Goal: Information Seeking & Learning: Compare options

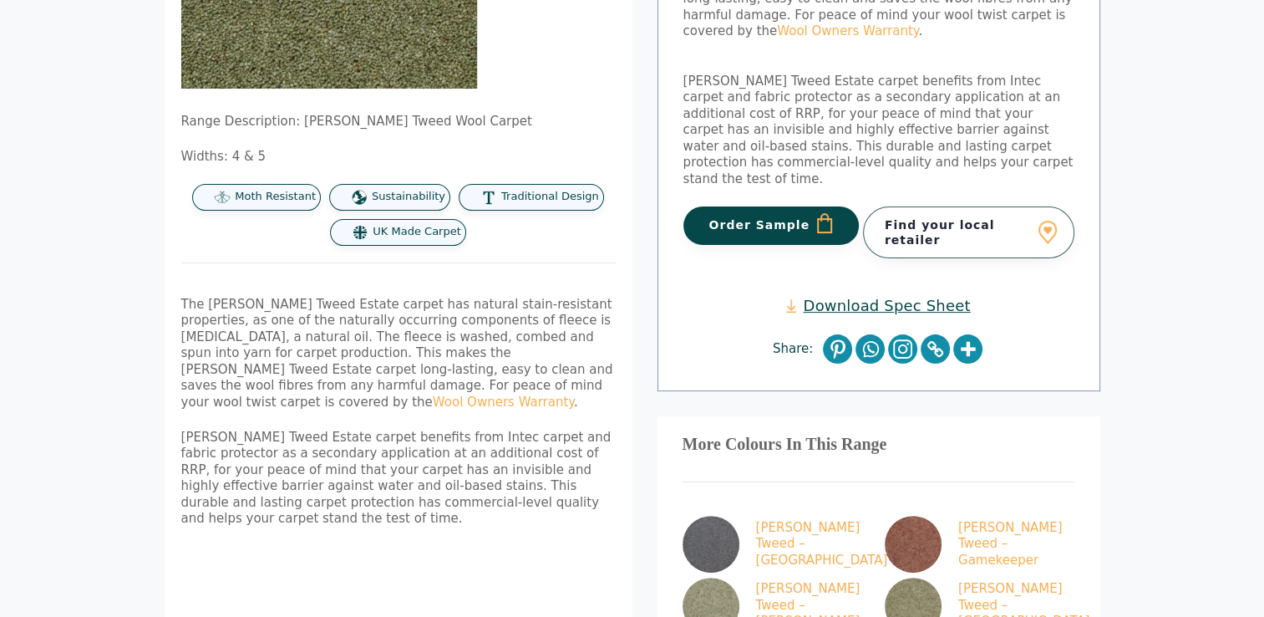
scroll to position [585, 0]
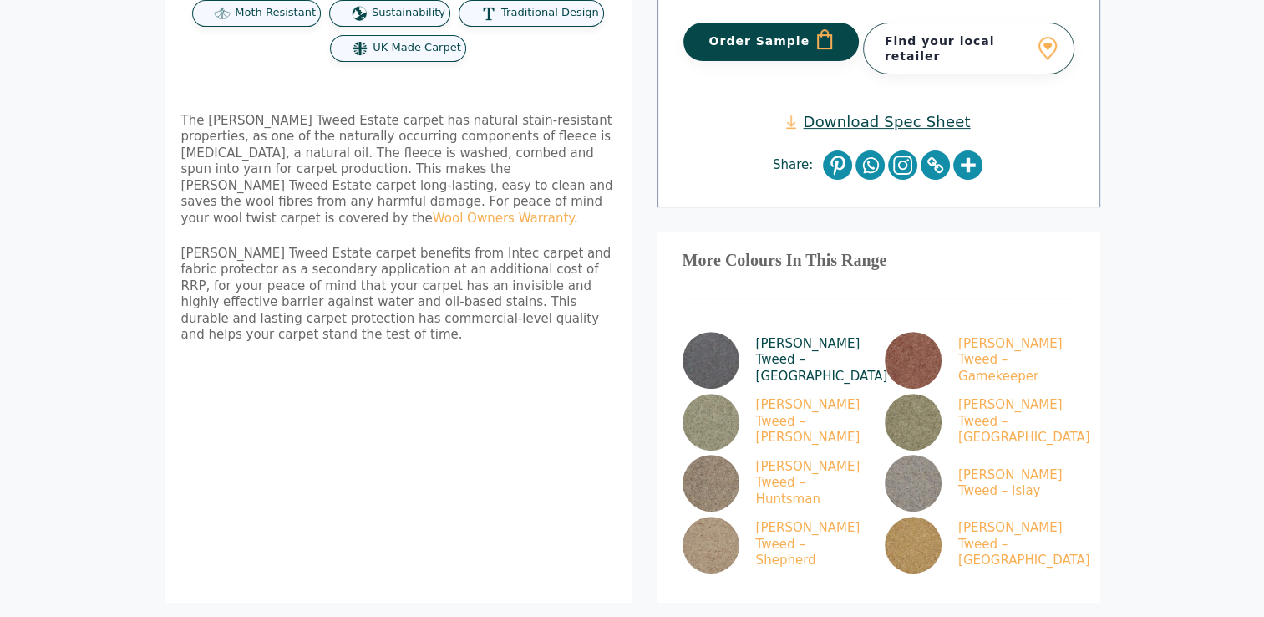
click at [729, 332] on img at bounding box center [711, 360] width 57 height 57
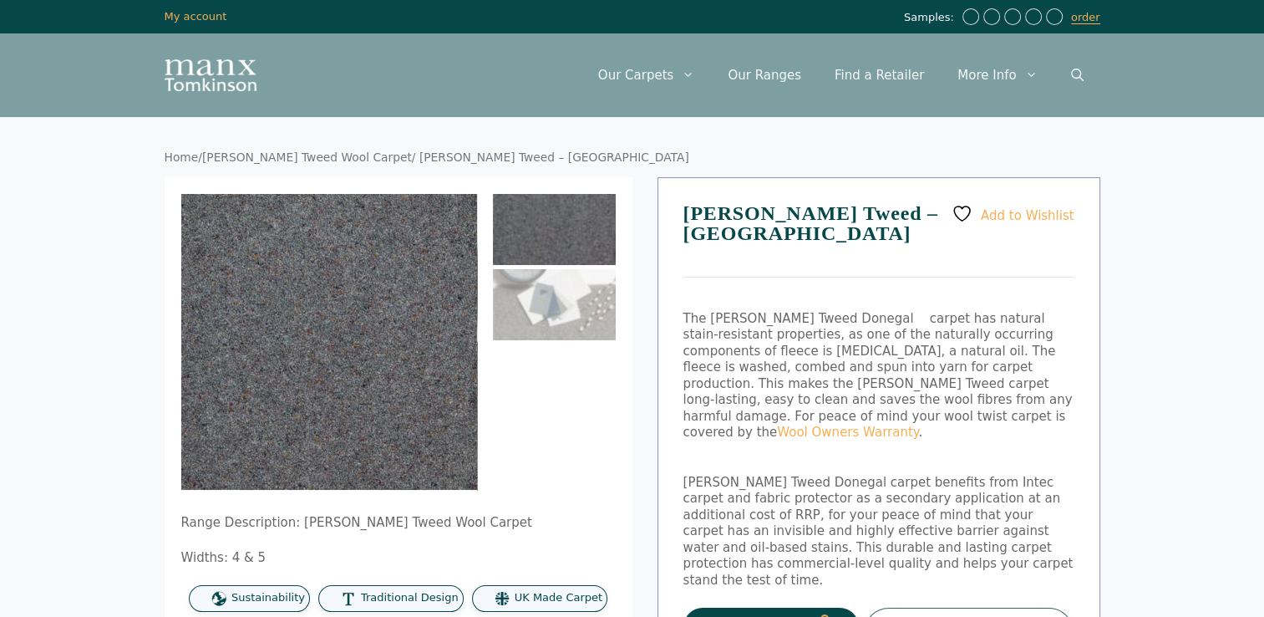
click at [585, 232] on img at bounding box center [554, 229] width 123 height 71
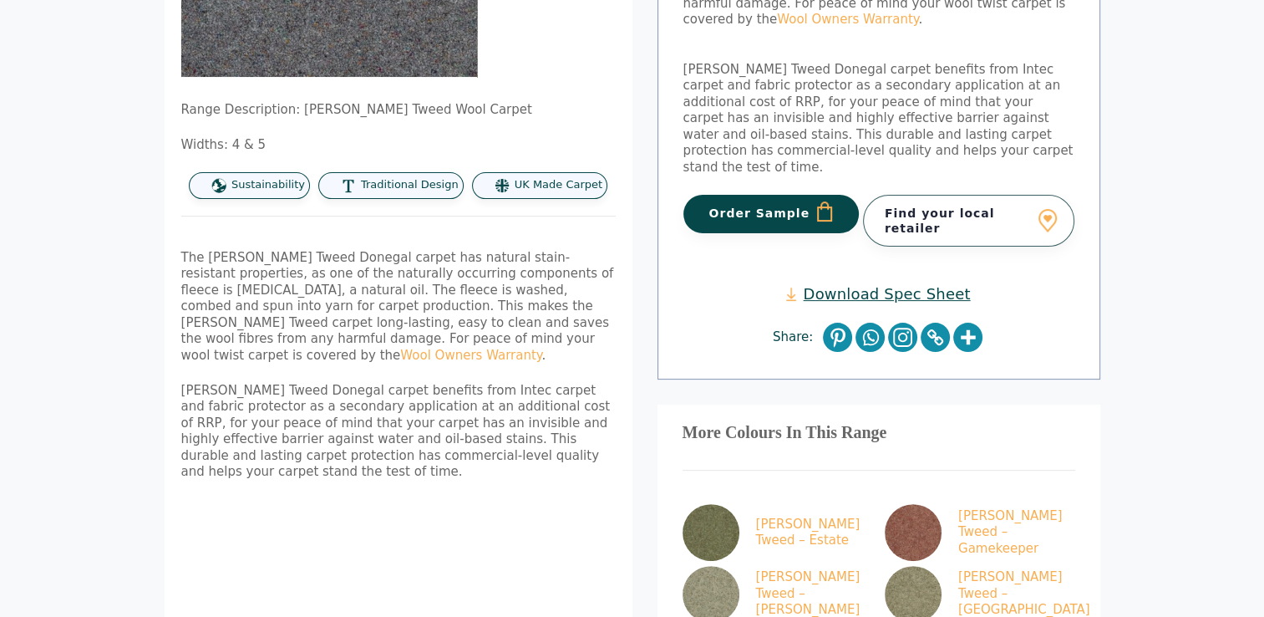
scroll to position [585, 0]
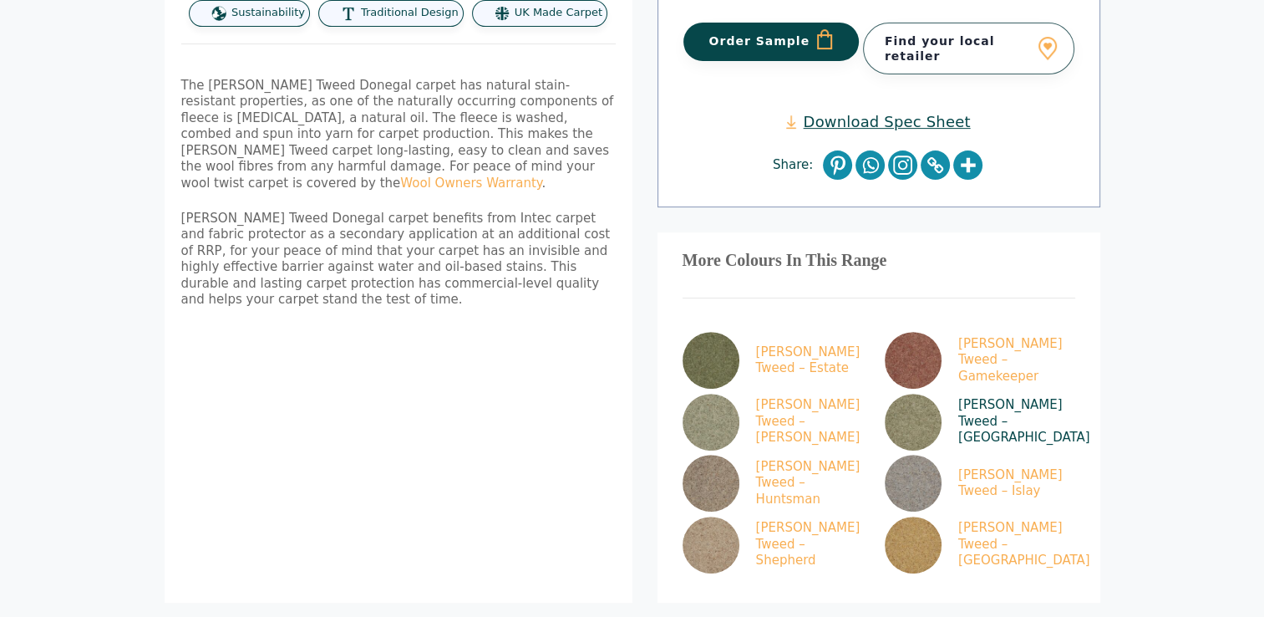
click at [915, 394] on img at bounding box center [913, 422] width 57 height 57
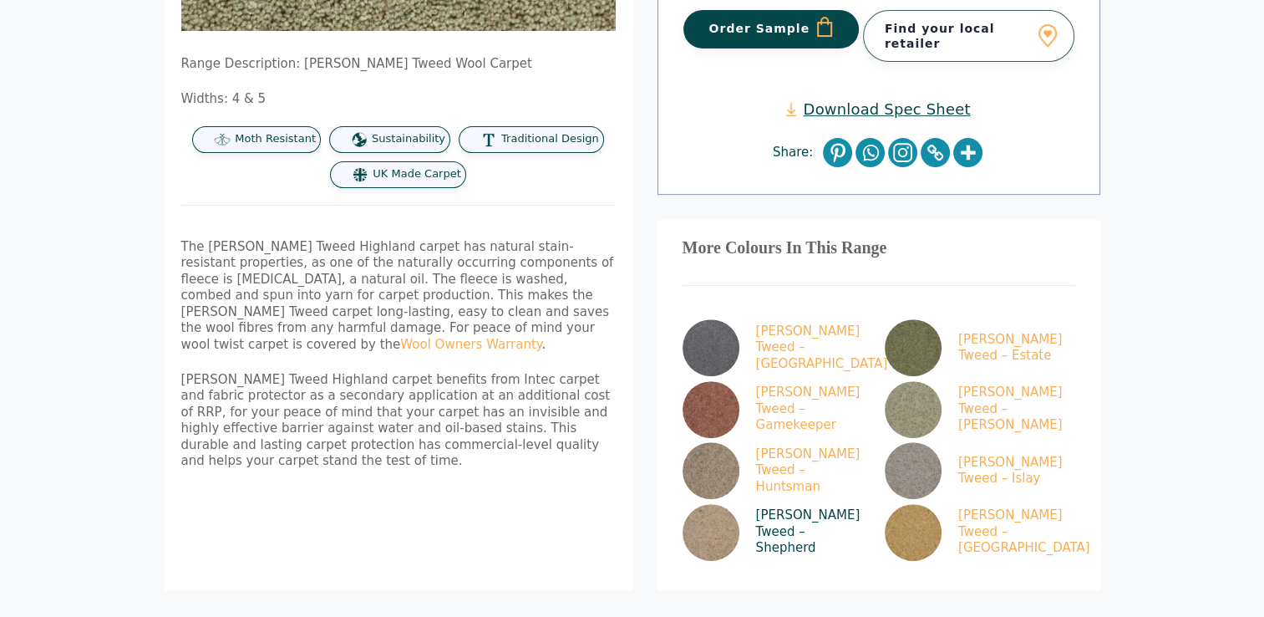
scroll to position [669, 0]
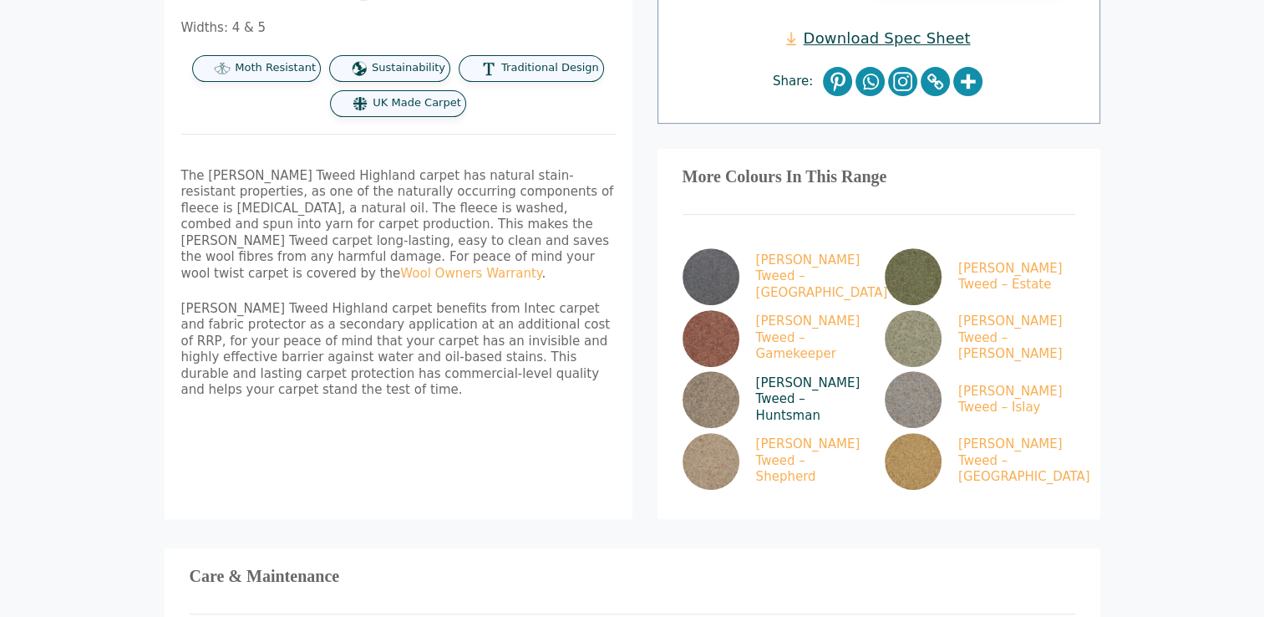
click at [711, 371] on img at bounding box center [711, 399] width 57 height 57
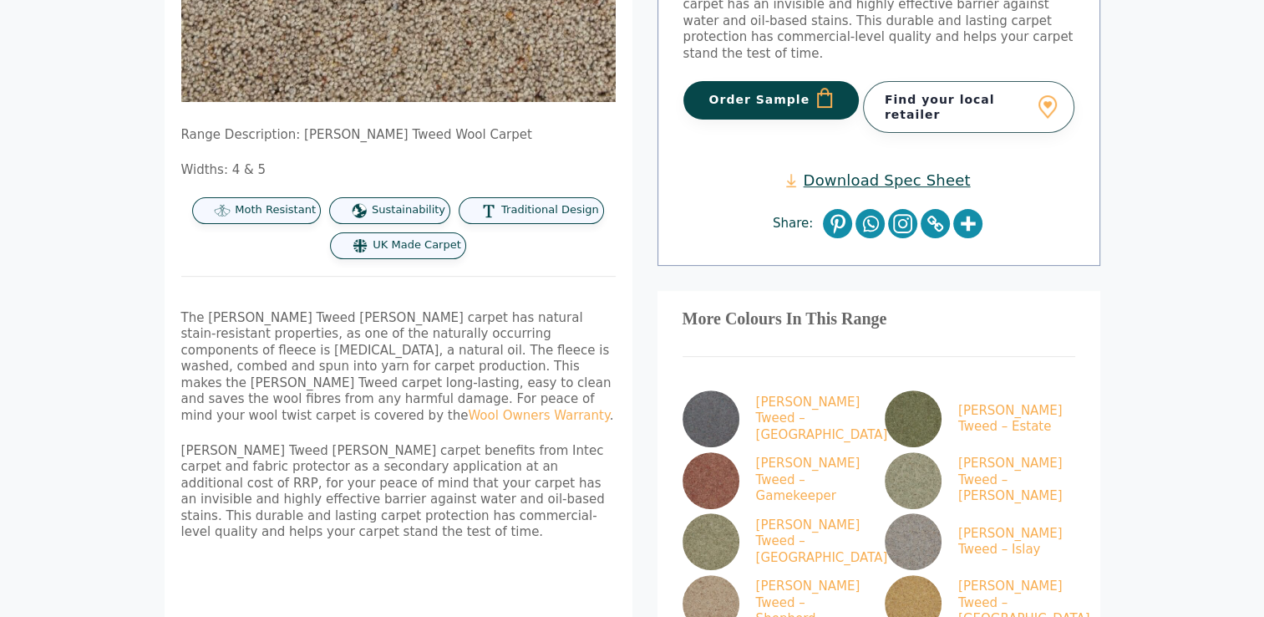
scroll to position [585, 0]
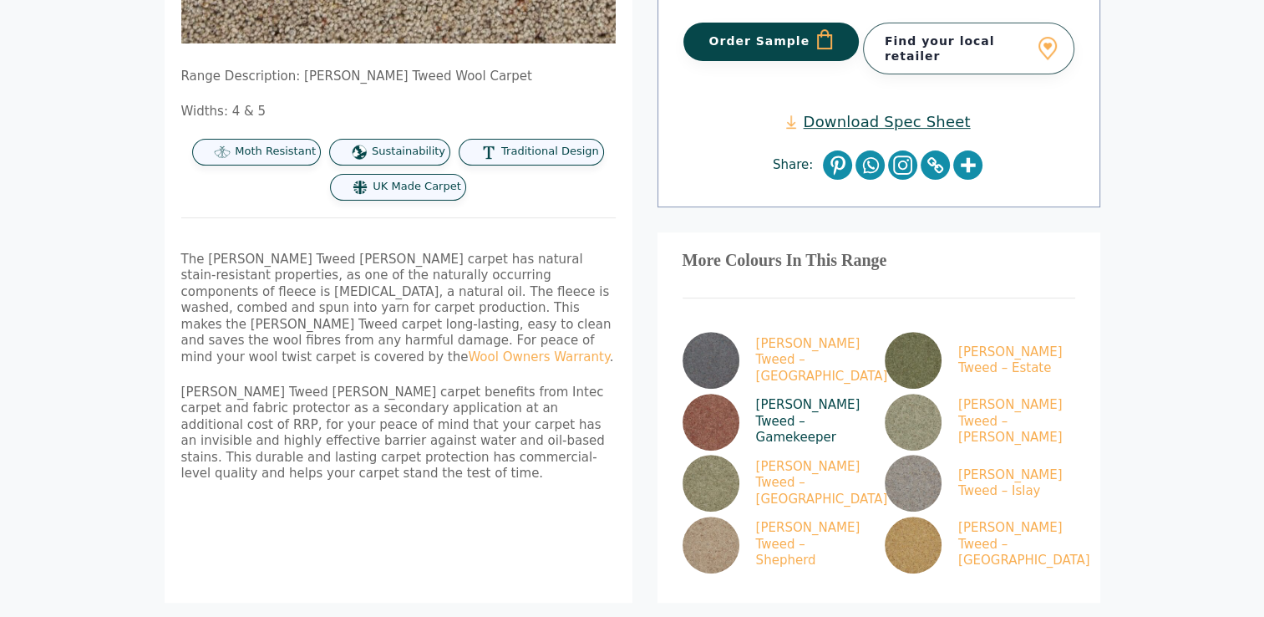
click at [695, 394] on img at bounding box center [711, 422] width 57 height 57
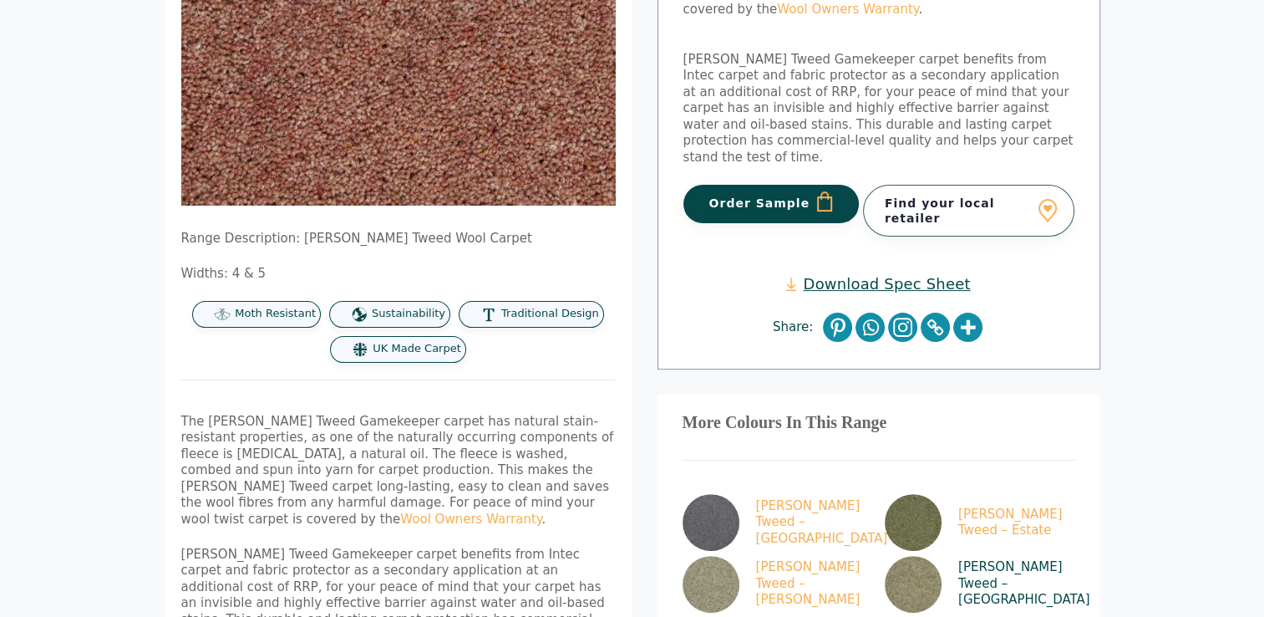
scroll to position [585, 0]
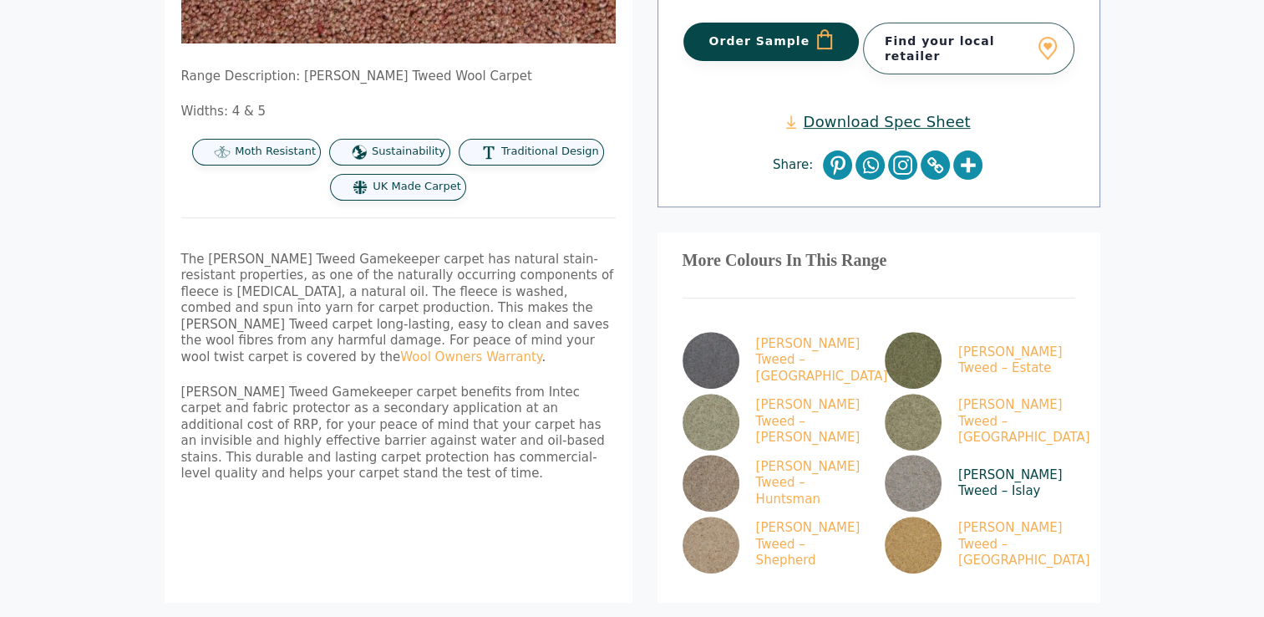
click at [913, 455] on img at bounding box center [913, 483] width 57 height 57
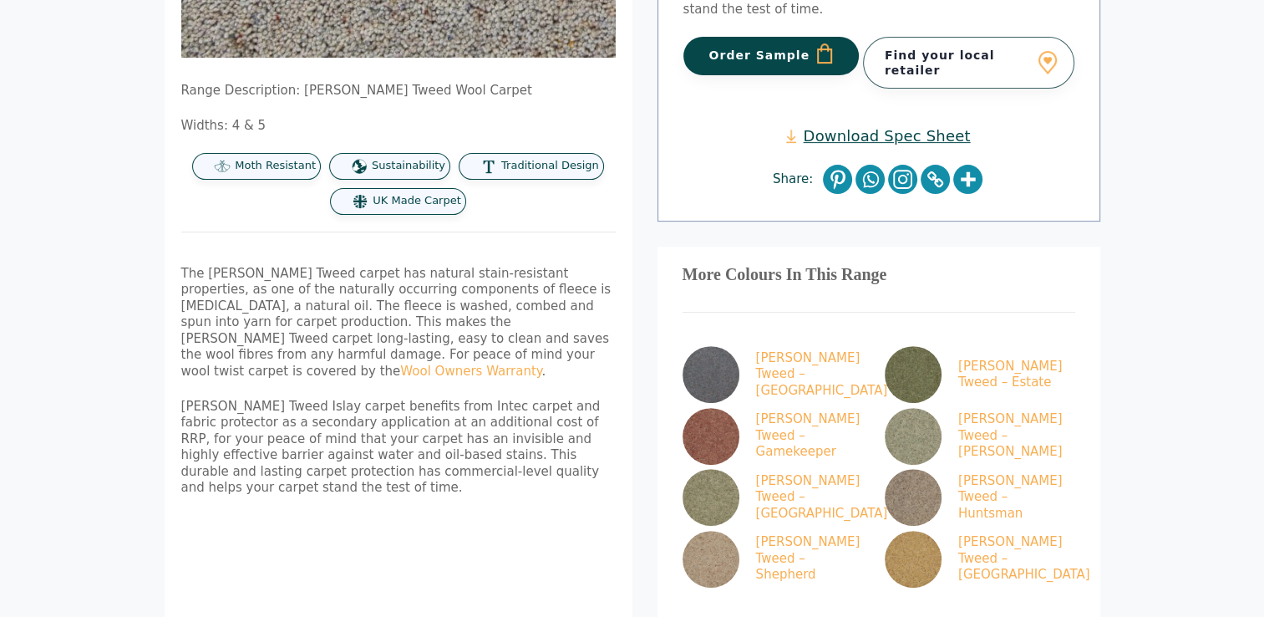
scroll to position [585, 0]
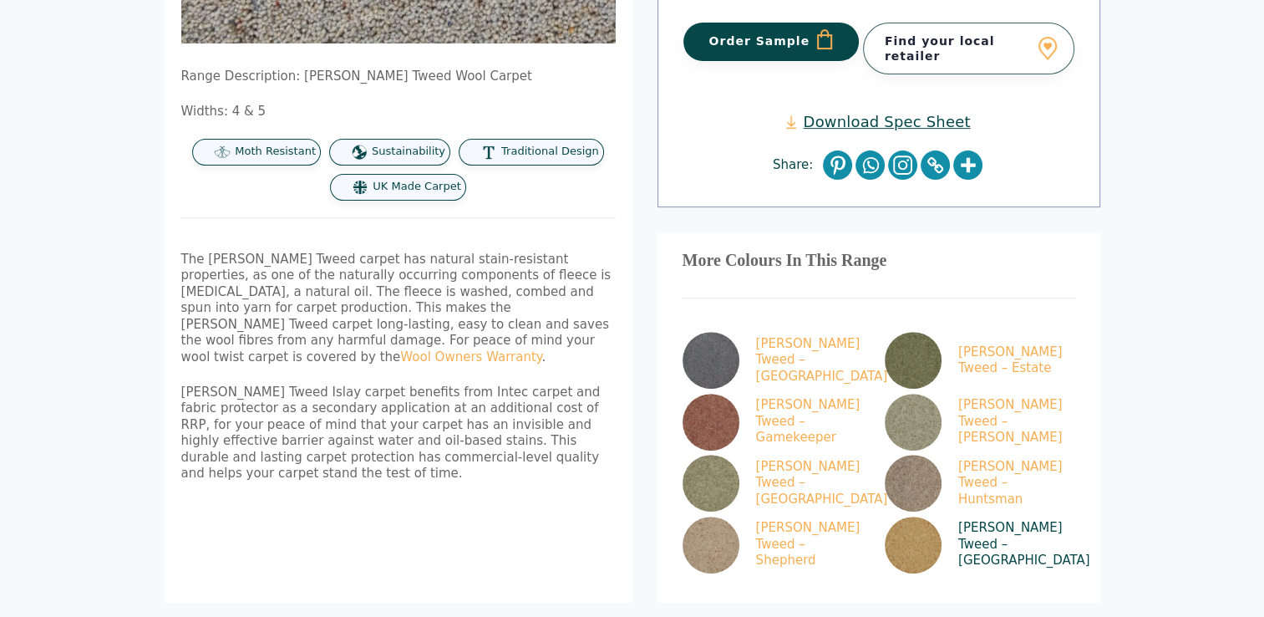
click at [913, 516] on img at bounding box center [913, 544] width 57 height 57
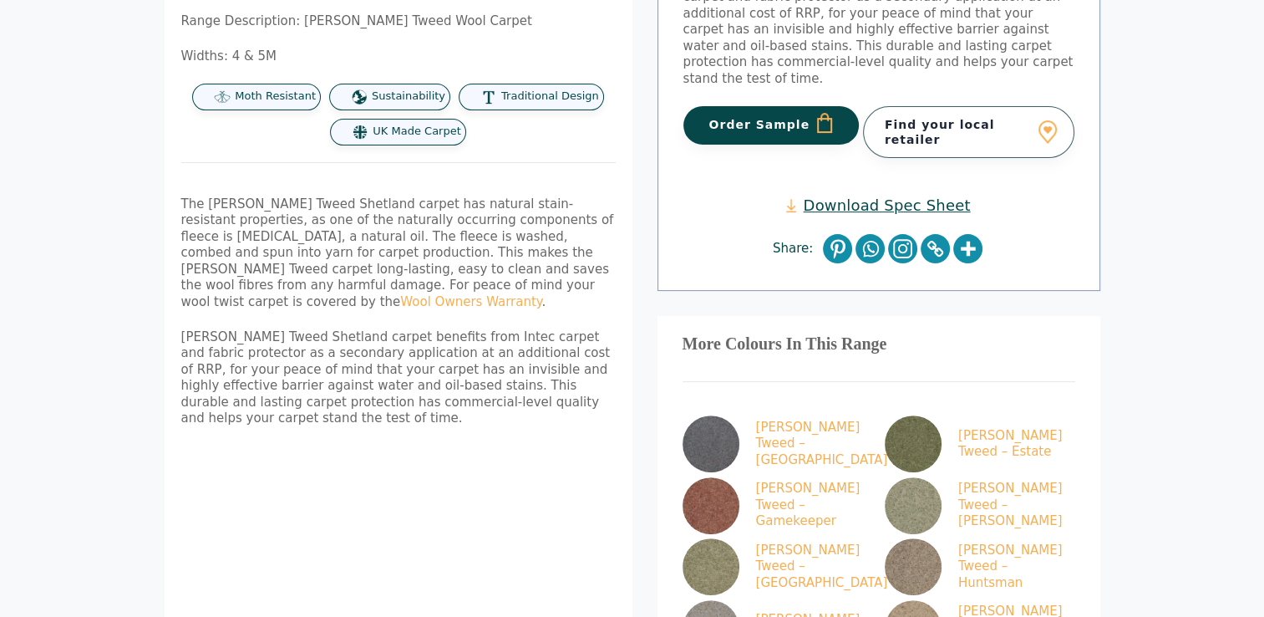
scroll to position [585, 0]
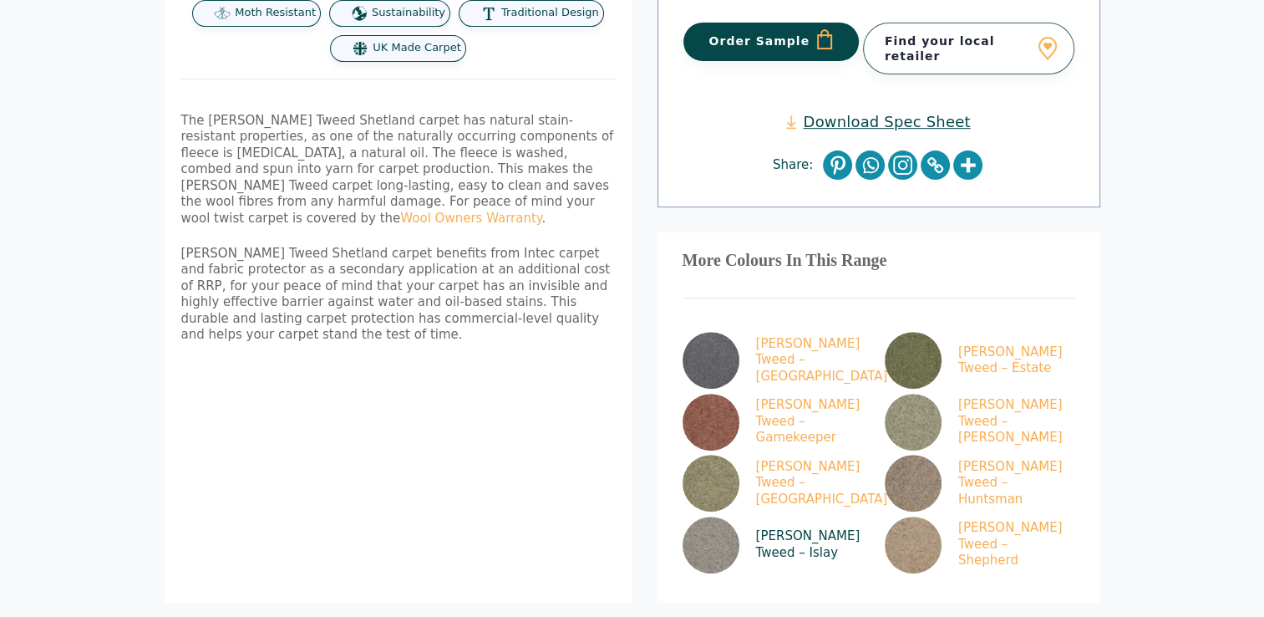
click at [712, 516] on img at bounding box center [711, 544] width 57 height 57
